Goal: Task Accomplishment & Management: Use online tool/utility

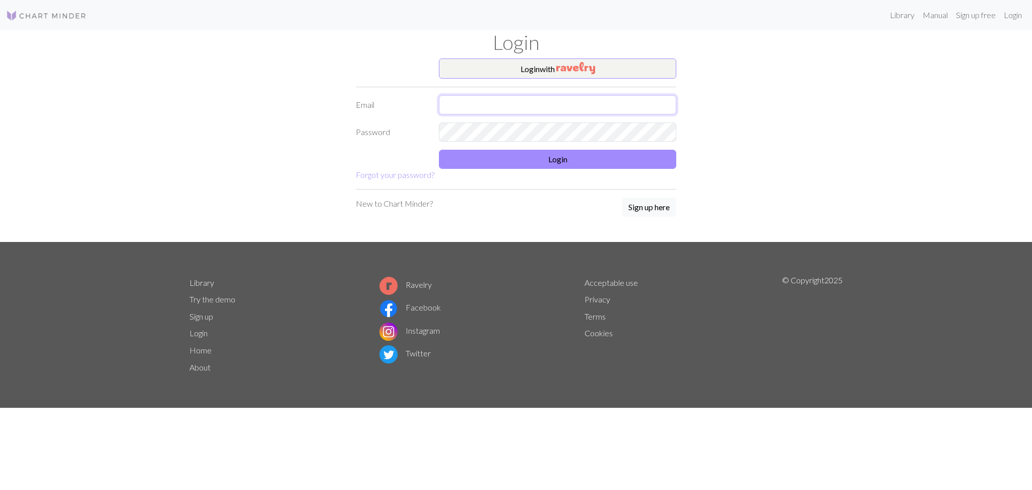
click at [557, 96] on input "text" at bounding box center [557, 104] width 237 height 19
type input "gabyfer.rivera@gmail.com"
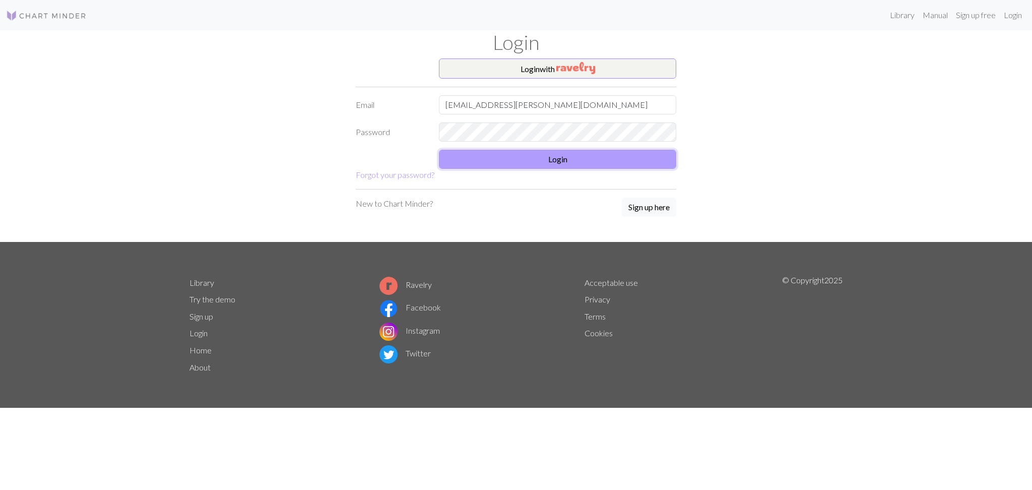
click at [536, 166] on button "Login" at bounding box center [557, 159] width 237 height 19
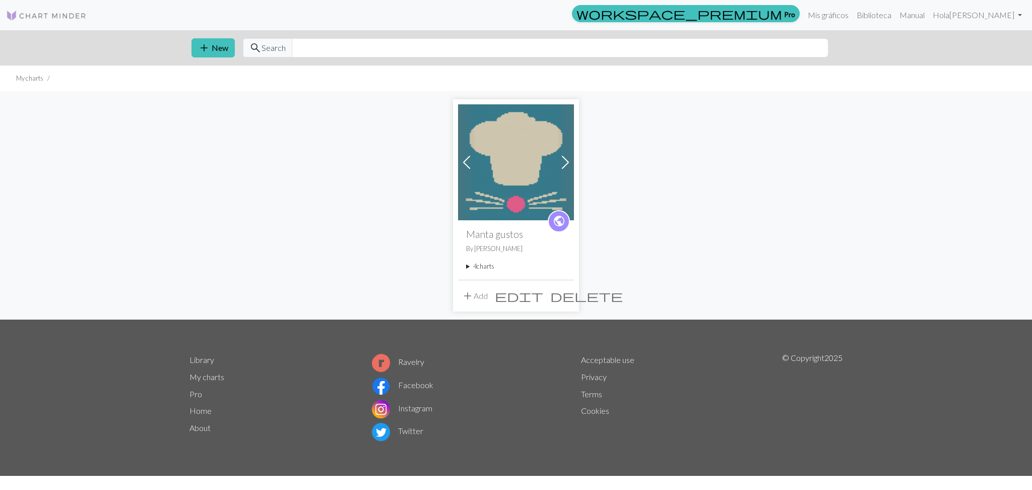
click at [58, 13] on img at bounding box center [46, 16] width 81 height 12
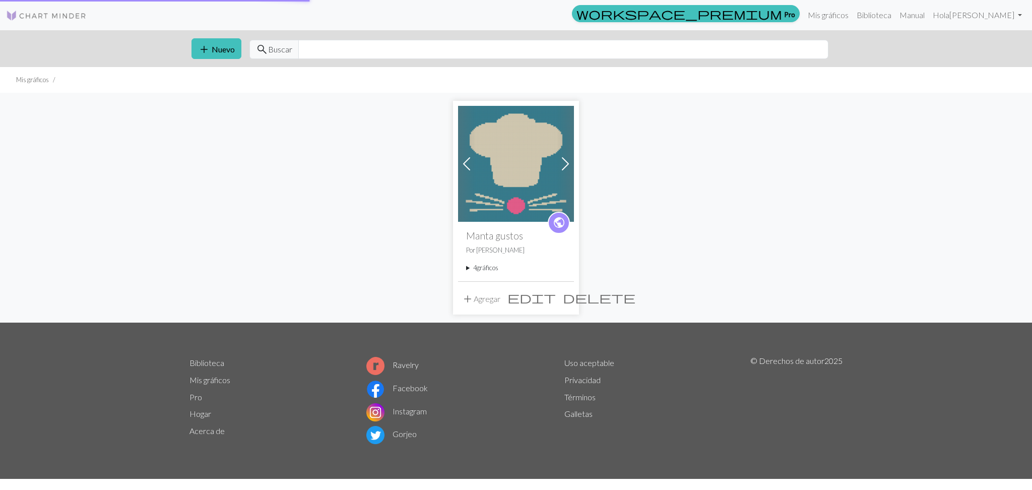
click at [58, 13] on img at bounding box center [46, 16] width 81 height 12
click at [484, 265] on font "gráficos" at bounding box center [488, 268] width 22 height 8
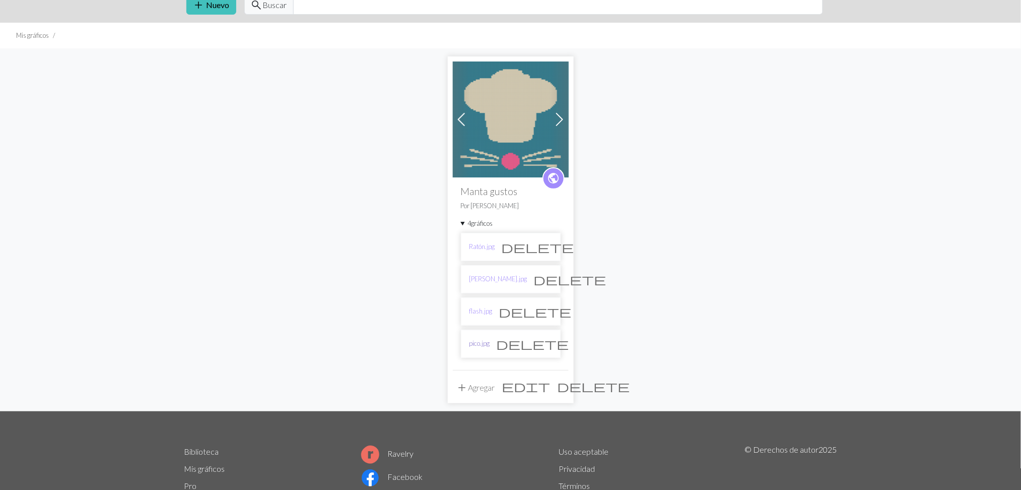
scroll to position [67, 0]
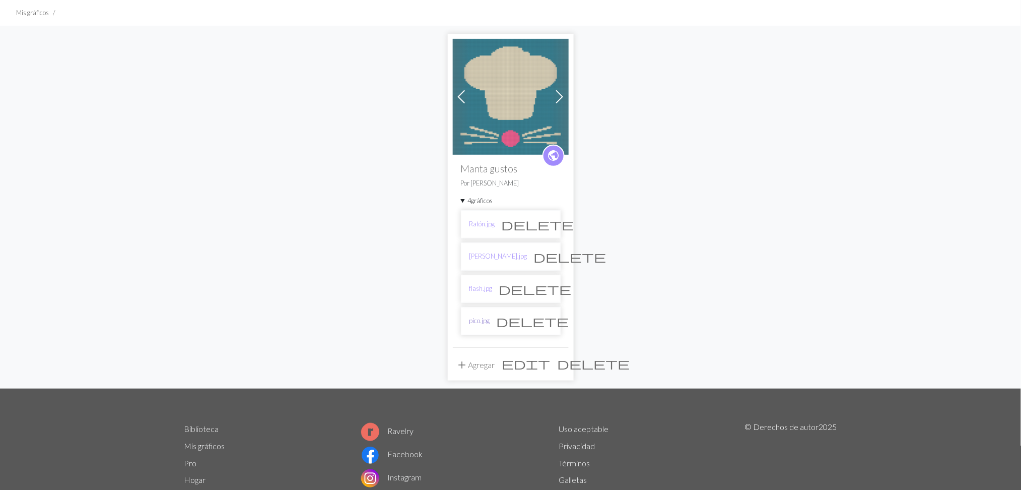
click at [477, 318] on font "pico.jpg" at bounding box center [480, 320] width 21 height 8
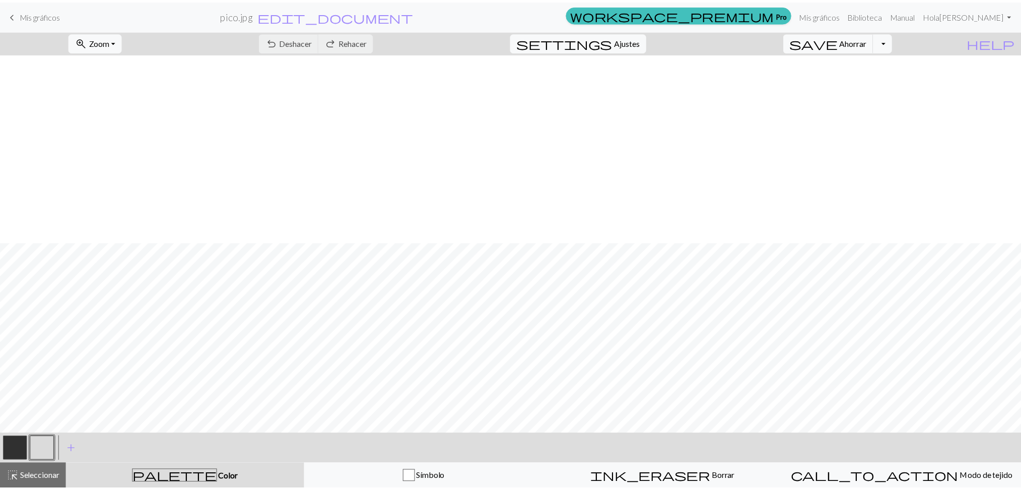
scroll to position [572, 0]
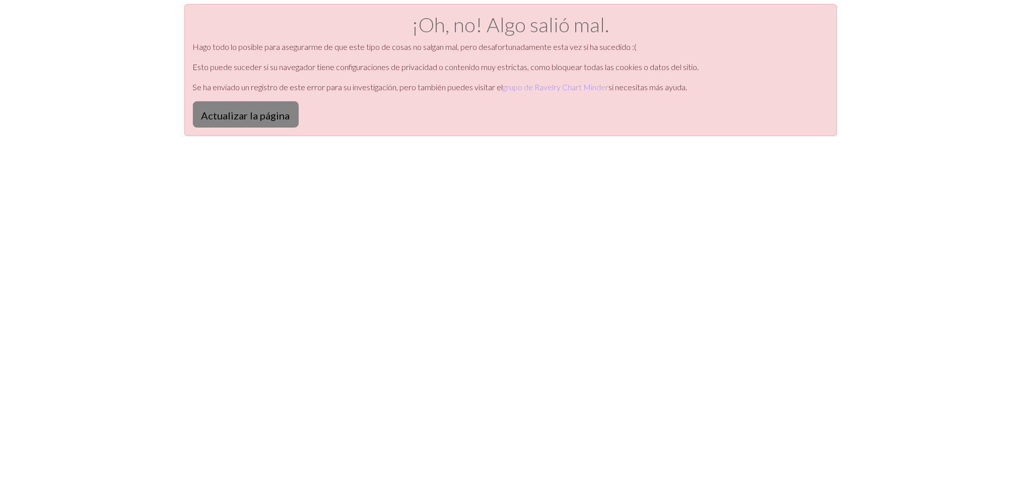
click at [232, 117] on font "Actualizar la página" at bounding box center [246, 115] width 89 height 12
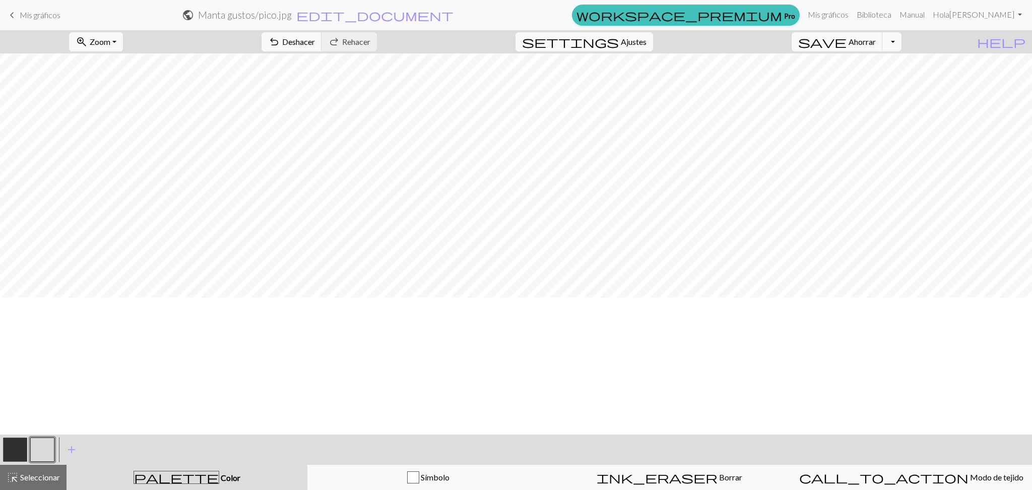
scroll to position [269, 0]
click at [18, 437] on button "button" at bounding box center [15, 449] width 24 height 24
click at [35, 454] on button "button" at bounding box center [42, 449] width 24 height 24
click at [17, 458] on button "button" at bounding box center [15, 449] width 24 height 24
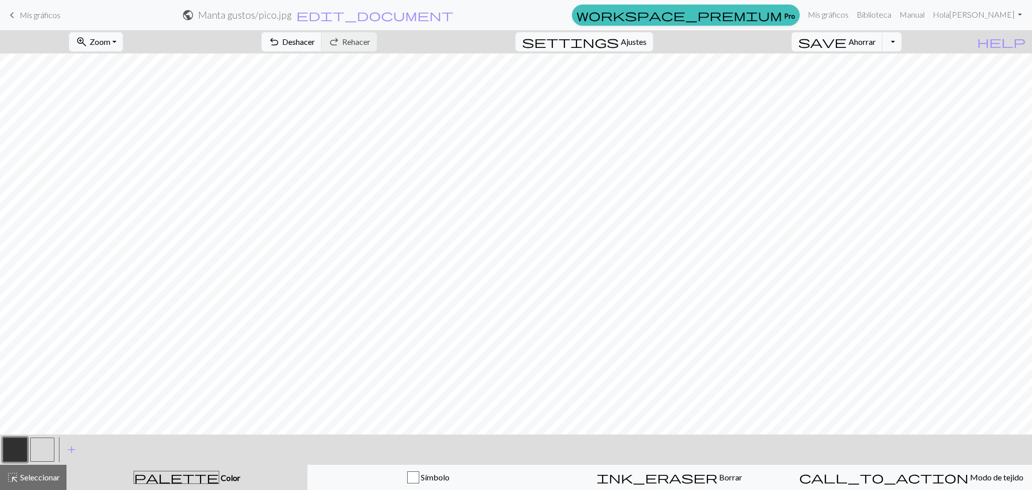
click at [39, 453] on button "button" at bounding box center [42, 449] width 24 height 24
click at [14, 455] on button "button" at bounding box center [15, 449] width 24 height 24
click at [44, 453] on button "button" at bounding box center [42, 449] width 24 height 24
click at [19, 448] on button "button" at bounding box center [15, 449] width 24 height 24
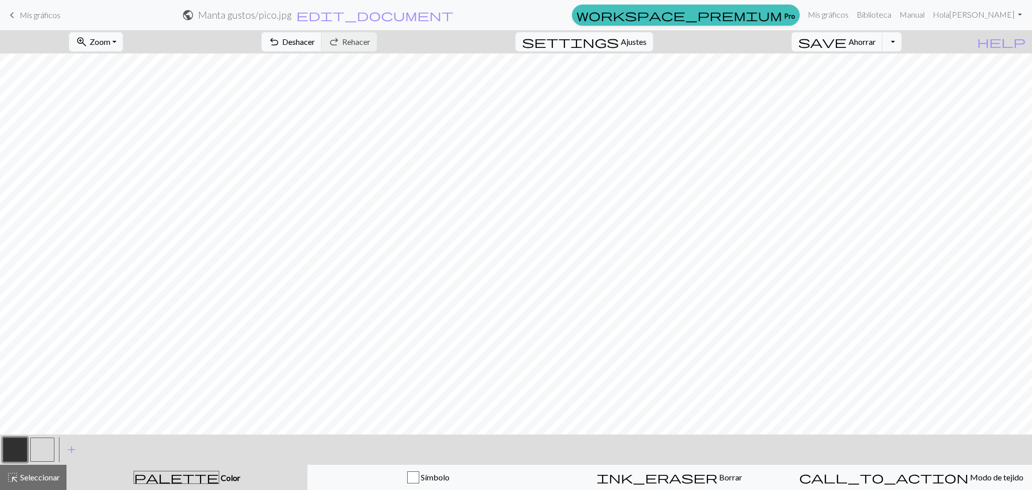
click at [38, 447] on button "button" at bounding box center [42, 449] width 24 height 24
click at [3, 446] on button "button" at bounding box center [15, 449] width 24 height 24
click at [51, 447] on button "button" at bounding box center [42, 449] width 24 height 24
click at [18, 445] on button "button" at bounding box center [15, 449] width 24 height 24
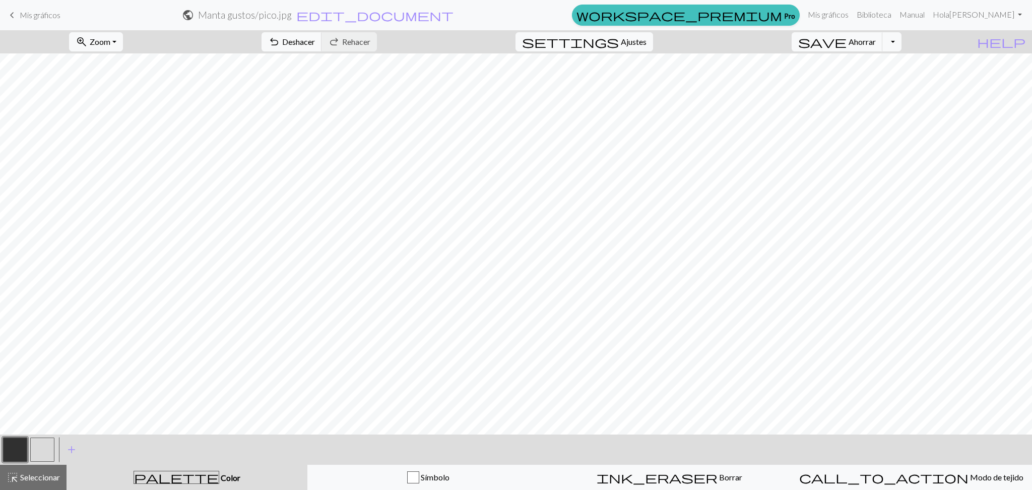
click at [43, 450] on button "button" at bounding box center [42, 449] width 24 height 24
click at [13, 452] on button "button" at bounding box center [15, 449] width 24 height 24
click at [45, 450] on button "button" at bounding box center [42, 449] width 24 height 24
click at [10, 446] on button "button" at bounding box center [15, 449] width 24 height 24
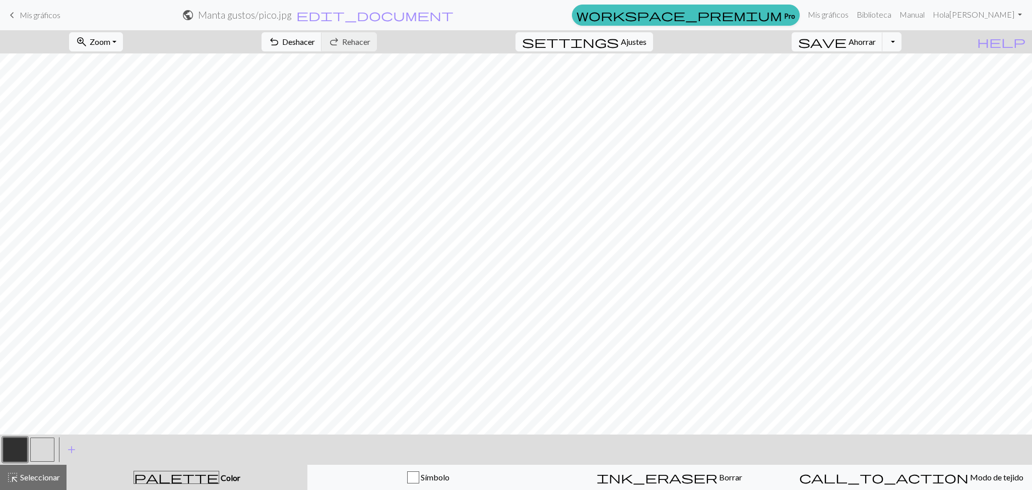
click at [51, 450] on button "button" at bounding box center [42, 449] width 24 height 24
drag, startPoint x: 13, startPoint y: 455, endPoint x: 28, endPoint y: 428, distance: 30.7
click at [12, 455] on button "button" at bounding box center [15, 449] width 24 height 24
click at [45, 452] on button "button" at bounding box center [42, 449] width 24 height 24
click at [7, 452] on button "button" at bounding box center [15, 449] width 24 height 24
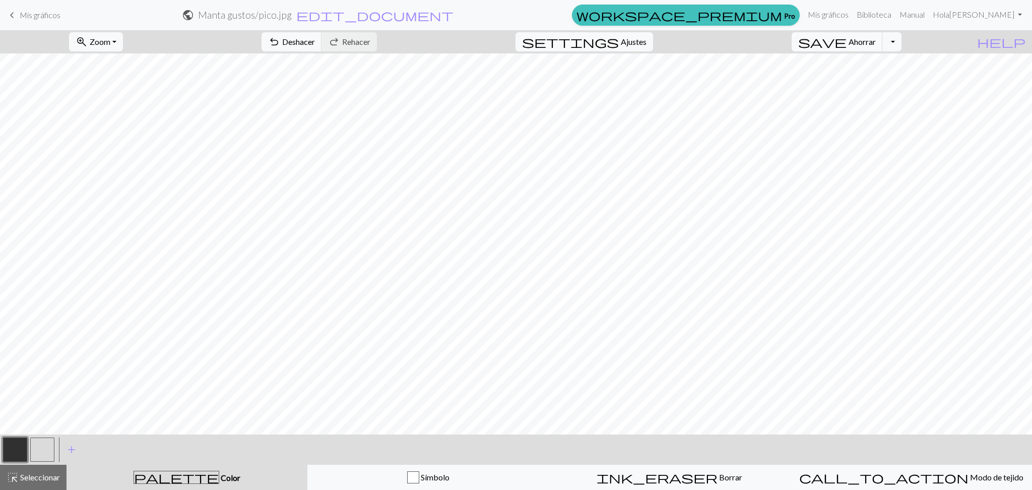
click at [52, 443] on button "button" at bounding box center [42, 449] width 24 height 24
drag, startPoint x: 20, startPoint y: 446, endPoint x: 24, endPoint y: 439, distance: 8.1
click at [20, 447] on button "button" at bounding box center [15, 449] width 24 height 24
click at [39, 448] on button "button" at bounding box center [42, 449] width 24 height 24
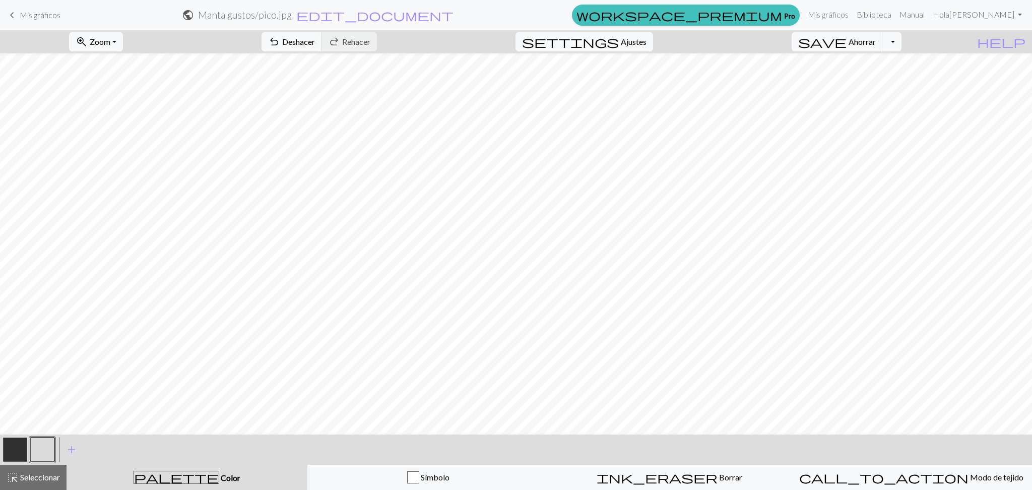
click at [21, 445] on button "button" at bounding box center [15, 449] width 24 height 24
